Goal: Task Accomplishment & Management: Manage account settings

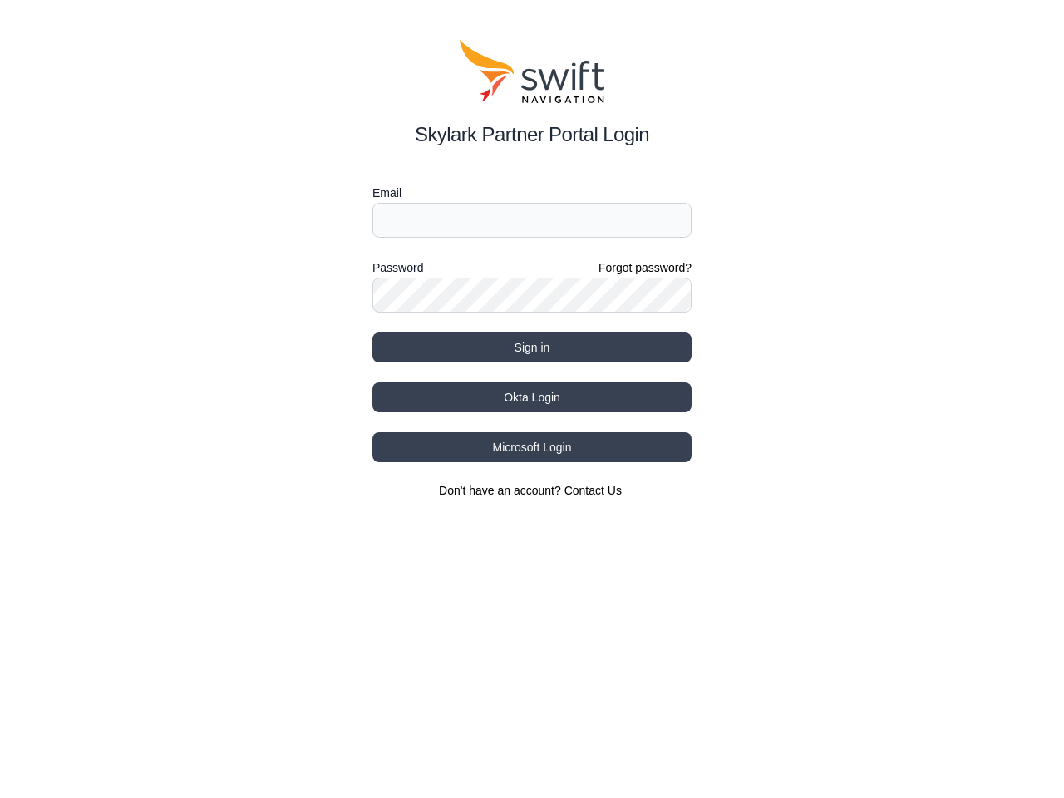
click at [532, 269] on div "Password Forgot password?" at bounding box center [531, 268] width 319 height 20
click at [532, 193] on label "Email" at bounding box center [531, 193] width 319 height 20
click at [397, 268] on label "Password" at bounding box center [397, 268] width 51 height 20
click at [532, 347] on button "Sign in" at bounding box center [531, 348] width 319 height 30
click at [532, 397] on button "Okta Login" at bounding box center [531, 397] width 319 height 30
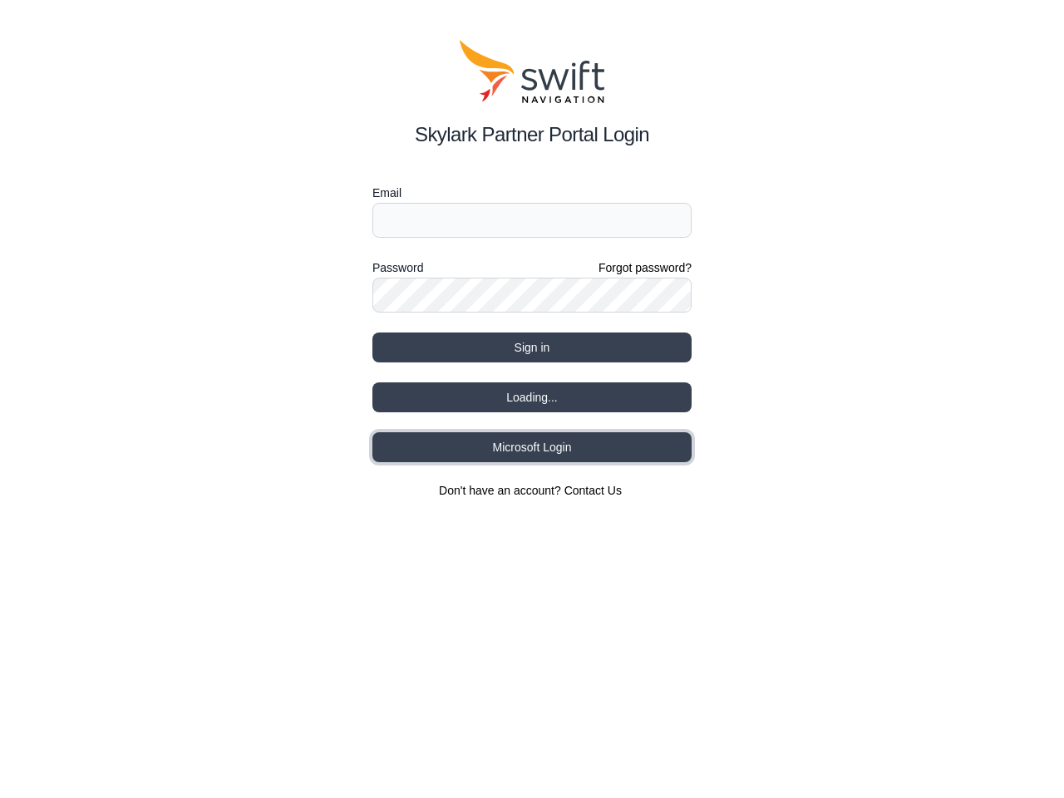
click at [532, 447] on button "Microsoft Login" at bounding box center [531, 447] width 319 height 30
